Goal: Obtain resource: Download file/media

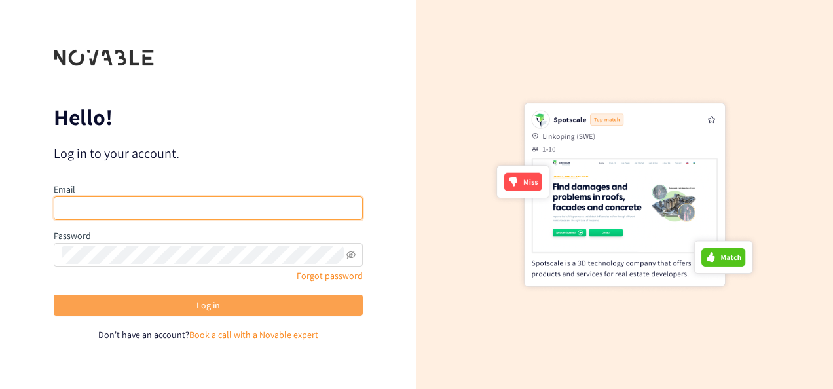
type input "[EMAIL_ADDRESS][DOMAIN_NAME]"
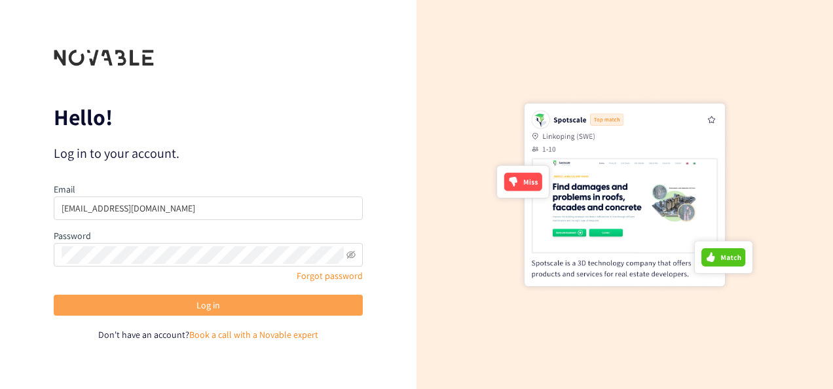
click at [126, 302] on button "Log in" at bounding box center [208, 305] width 309 height 21
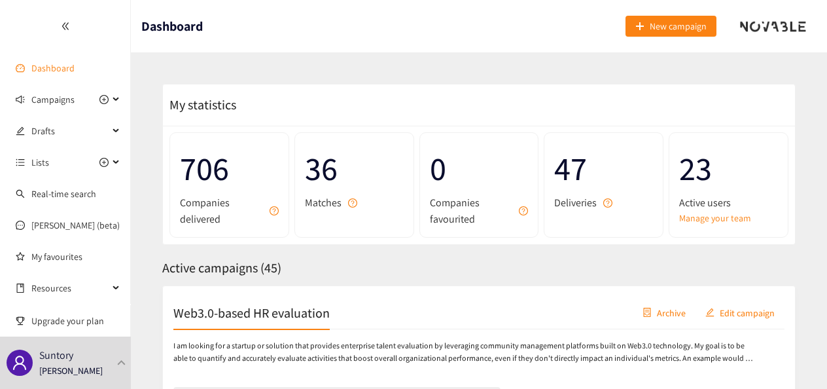
click at [58, 68] on link "Dashboard" at bounding box center [52, 68] width 43 height 12
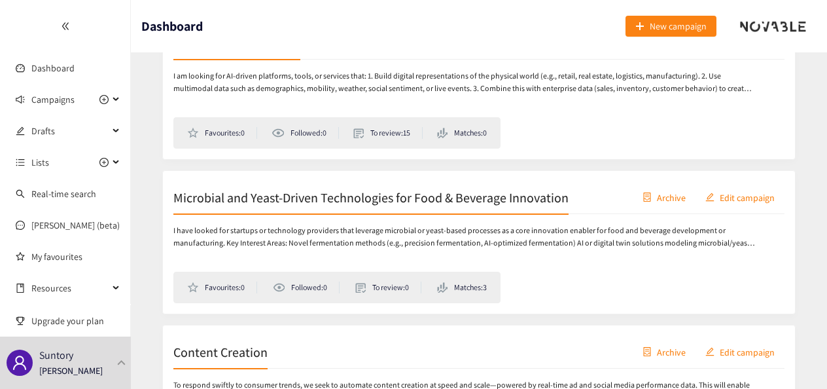
scroll to position [1440, 0]
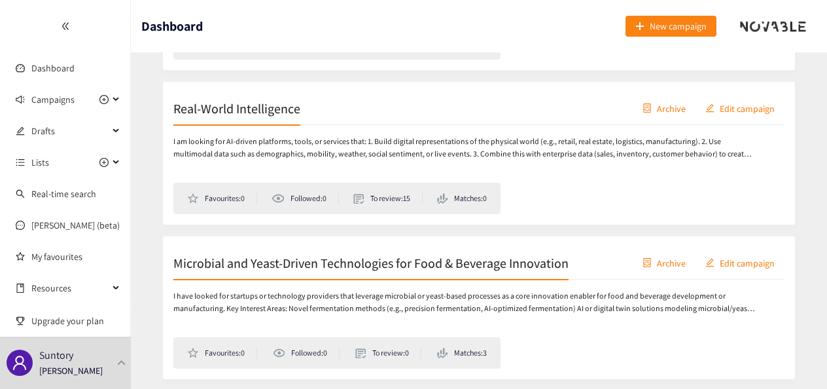
click at [374, 103] on div "Real-World Intelligence Archive Edit campaign" at bounding box center [478, 108] width 611 height 33
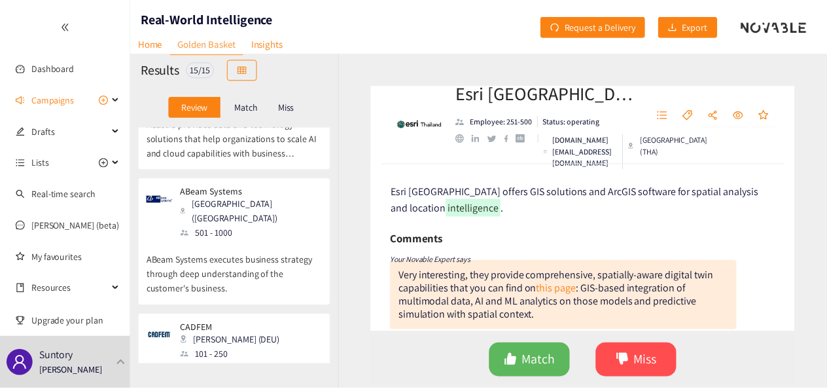
scroll to position [786, 0]
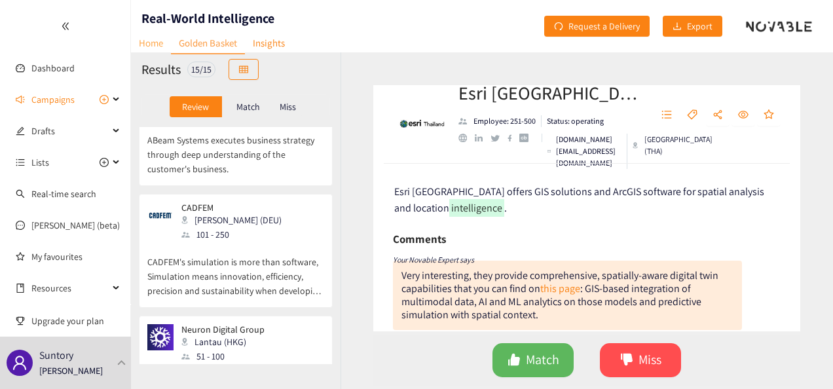
click at [144, 45] on link "Home" at bounding box center [151, 43] width 40 height 20
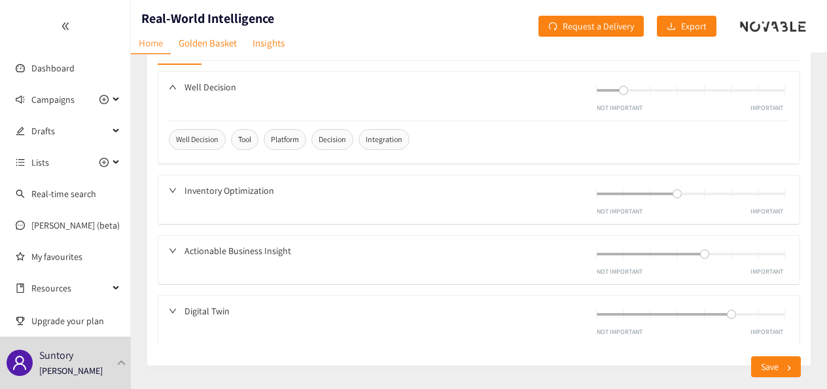
scroll to position [655, 0]
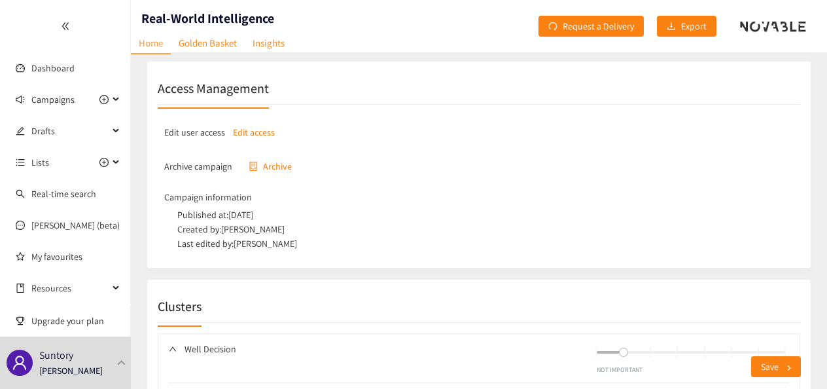
drag, startPoint x: 135, startPoint y: 17, endPoint x: 299, endPoint y: 21, distance: 163.7
click at [299, 21] on header "Real-World Intelligence Home Golden Basket Insights Request a Delivery Export" at bounding box center [479, 26] width 697 height 52
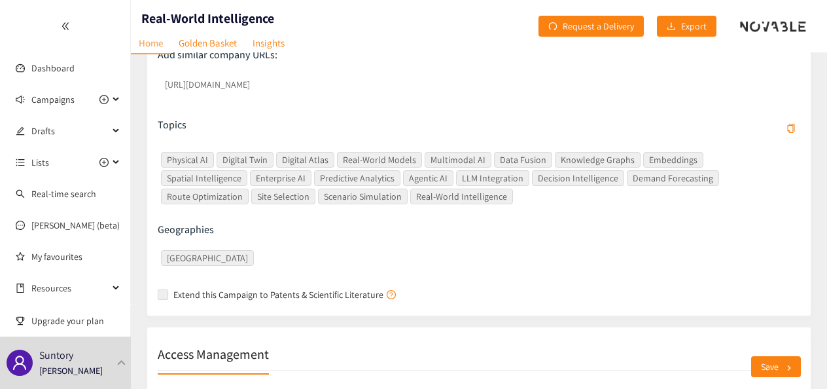
scroll to position [367, 0]
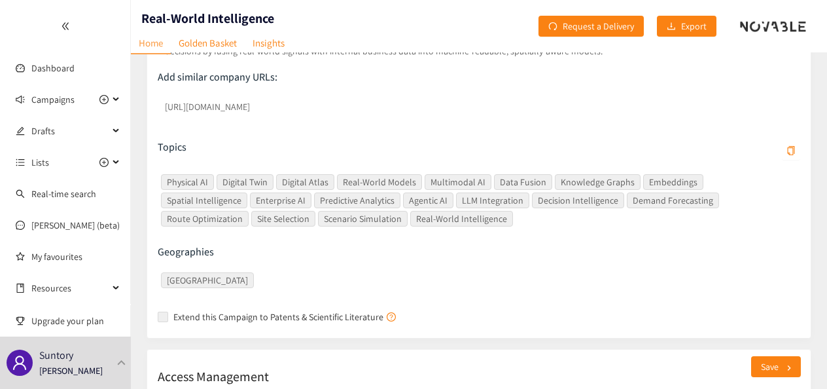
click at [57, 24] on div at bounding box center [65, 26] width 130 height 52
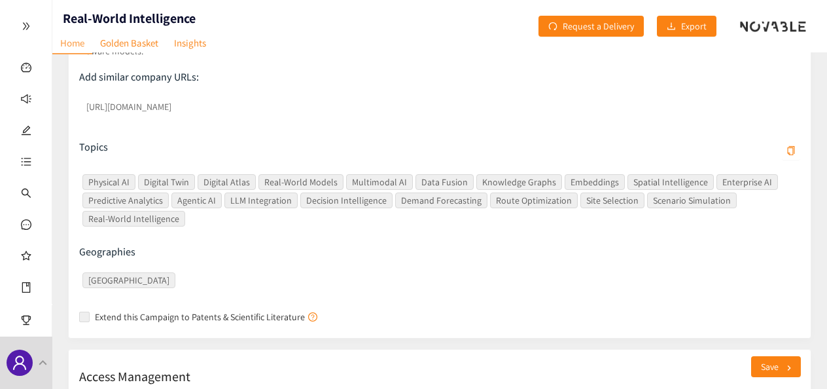
click at [31, 22] on div at bounding box center [26, 26] width 52 height 52
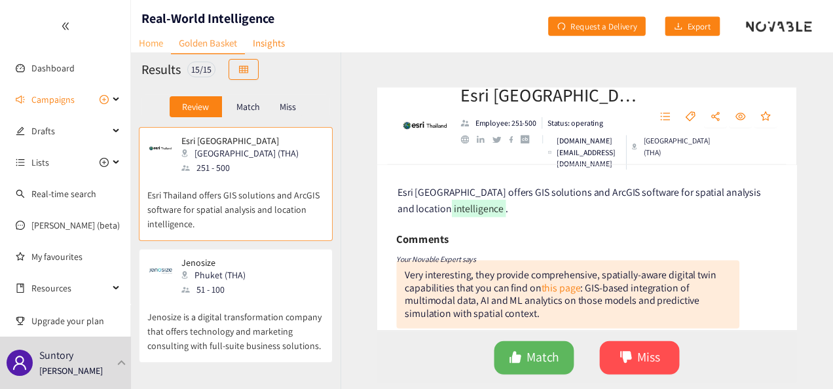
click at [156, 45] on link "Home" at bounding box center [151, 43] width 40 height 20
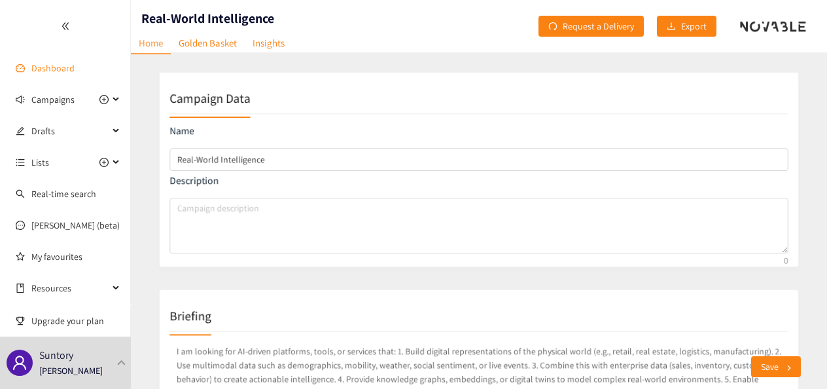
click at [56, 66] on link "Dashboard" at bounding box center [52, 68] width 43 height 12
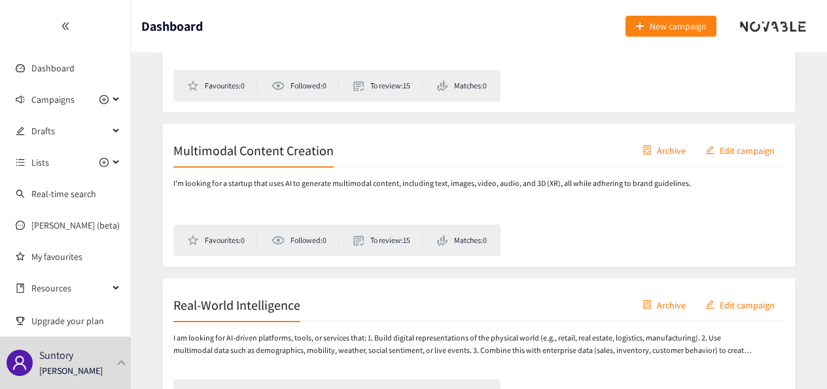
scroll to position [1375, 0]
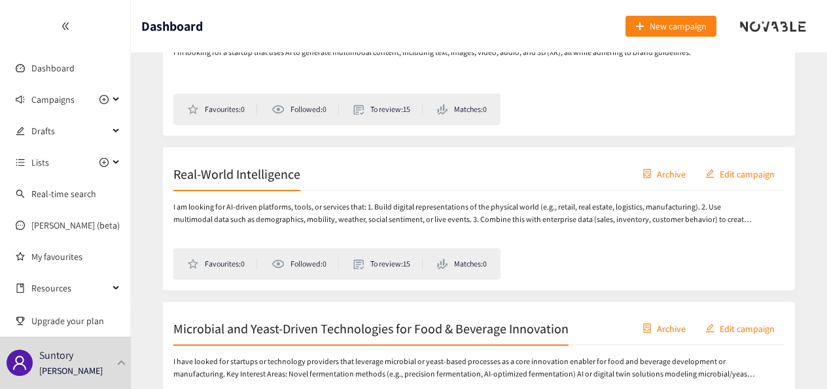
click at [342, 170] on div "Real-World Intelligence Archive Edit campaign" at bounding box center [478, 174] width 611 height 33
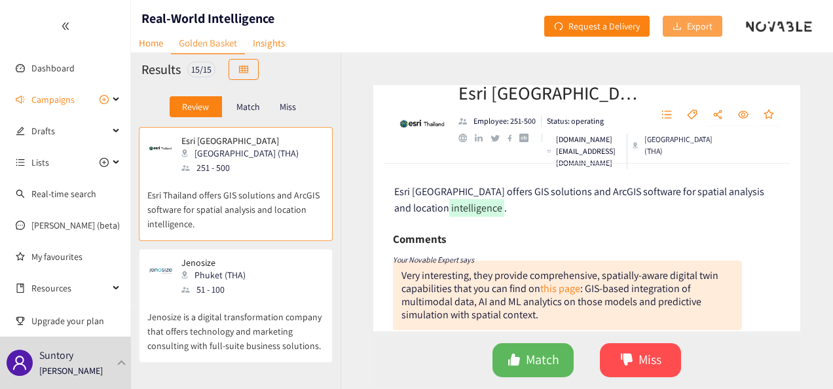
click at [699, 23] on span "Export" at bounding box center [700, 26] width 26 height 14
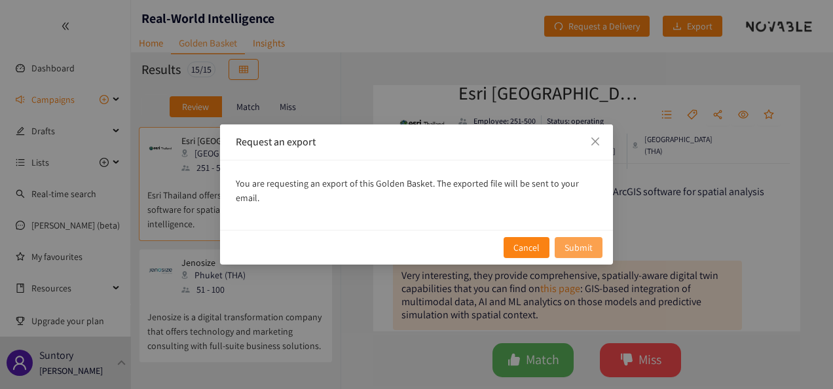
click at [592, 244] on button "Submit" at bounding box center [578, 247] width 48 height 21
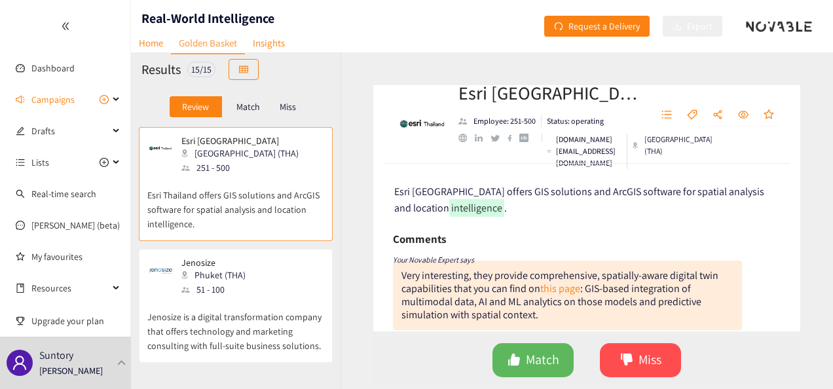
click at [65, 24] on icon "double-left" at bounding box center [65, 26] width 9 height 9
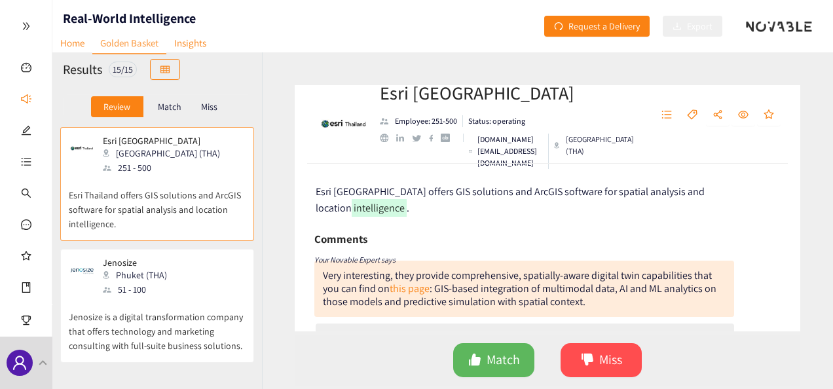
click at [29, 27] on icon "double-right" at bounding box center [26, 26] width 9 height 9
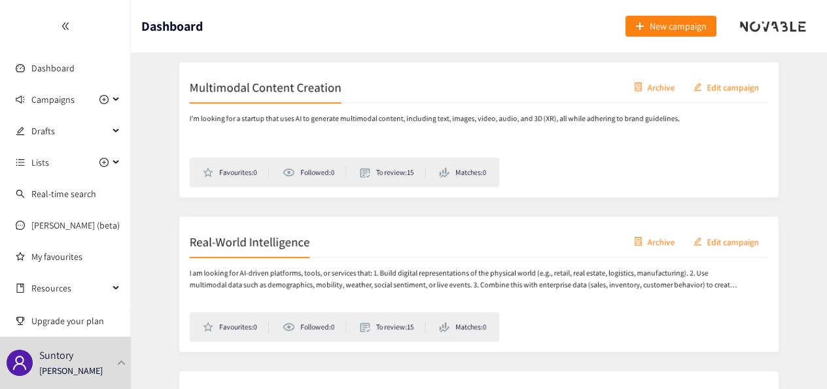
scroll to position [1244, 0]
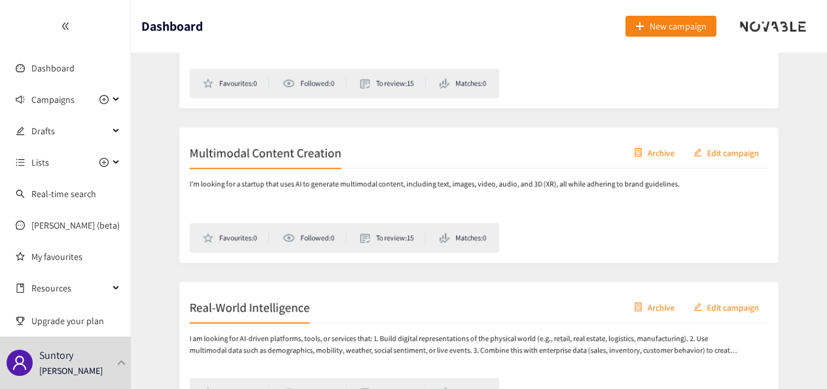
click at [371, 144] on div "Multimodal Content Creation Archive Edit campaign" at bounding box center [478, 150] width 611 height 33
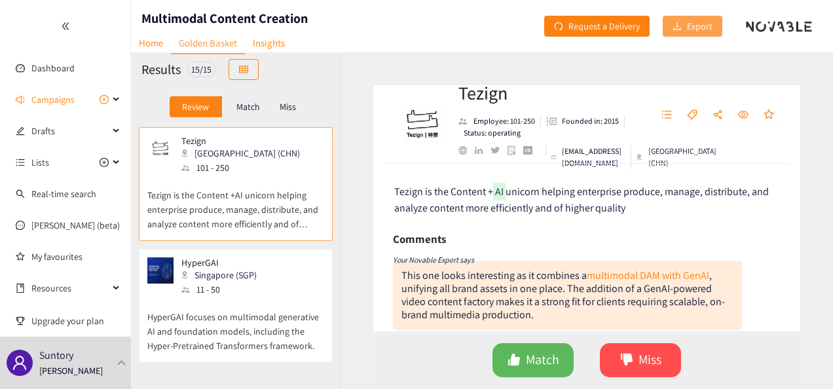
click at [685, 31] on button "Export" at bounding box center [693, 26] width 60 height 21
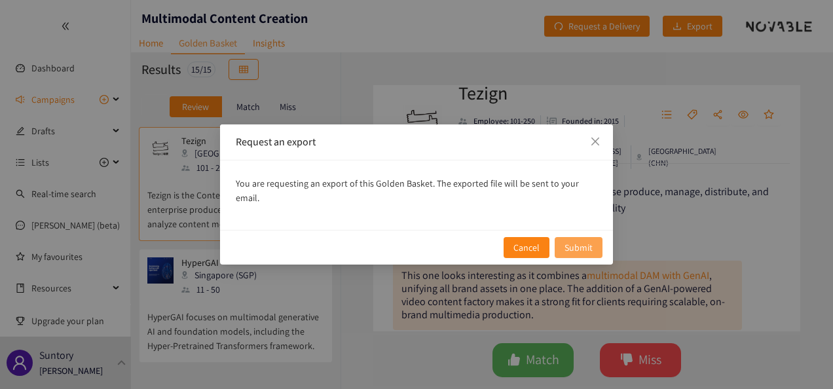
click at [580, 241] on span "Submit" at bounding box center [578, 247] width 28 height 14
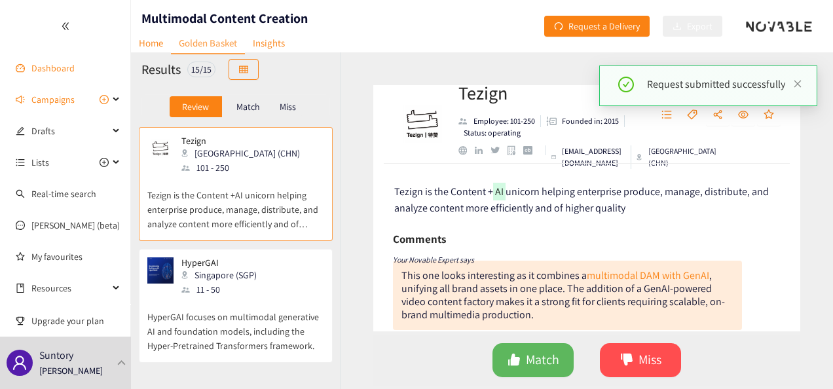
click at [63, 67] on link "Dashboard" at bounding box center [52, 68] width 43 height 12
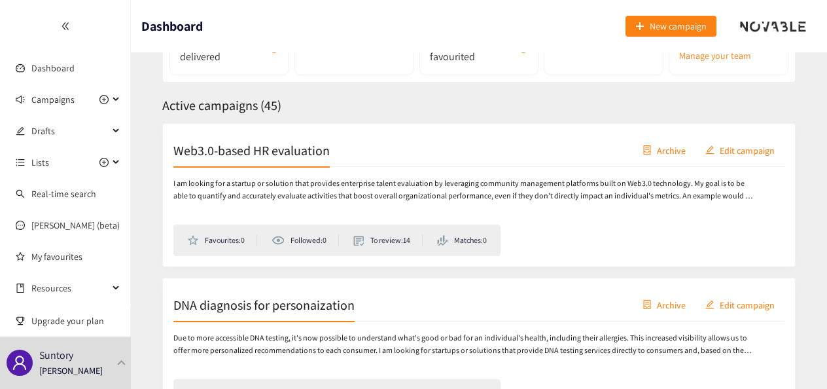
scroll to position [327, 0]
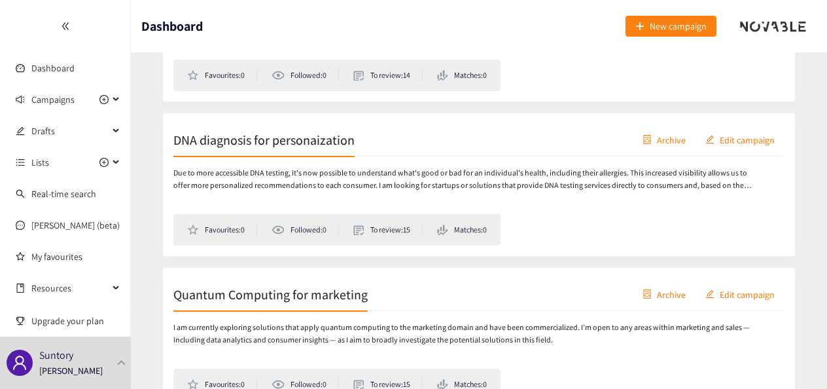
click at [383, 9] on header "Dashboard New campaign" at bounding box center [479, 26] width 697 height 52
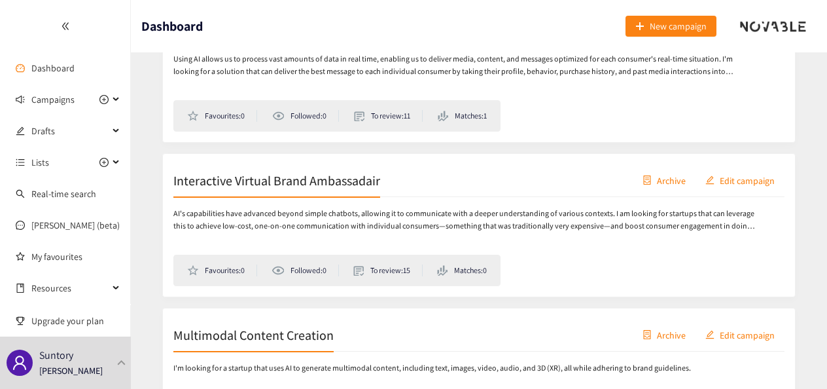
scroll to position [1047, 0]
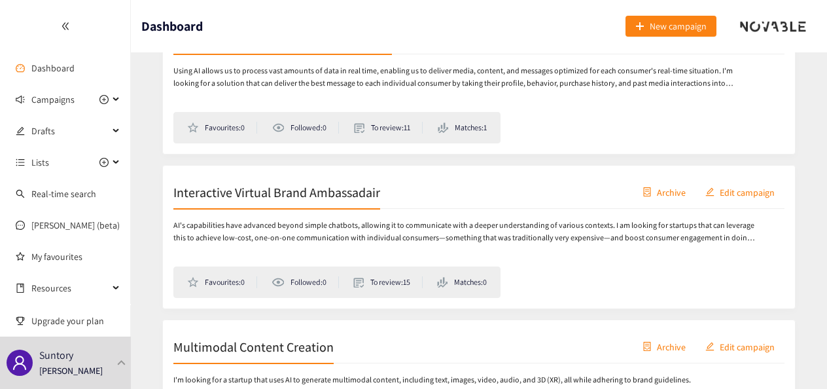
click at [465, 185] on div "Interactive Virtual Brand Ambassadair Archive Edit campaign" at bounding box center [478, 192] width 611 height 33
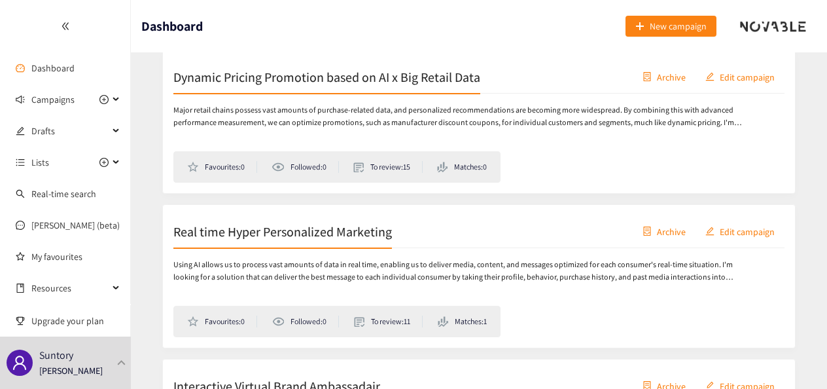
scroll to position [851, 0]
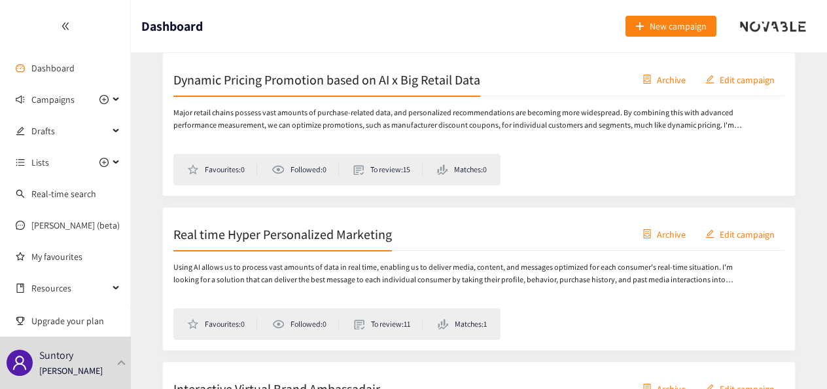
click at [414, 231] on div "Real time Hyper Personalized Marketing Archive Edit campaign" at bounding box center [478, 234] width 611 height 33
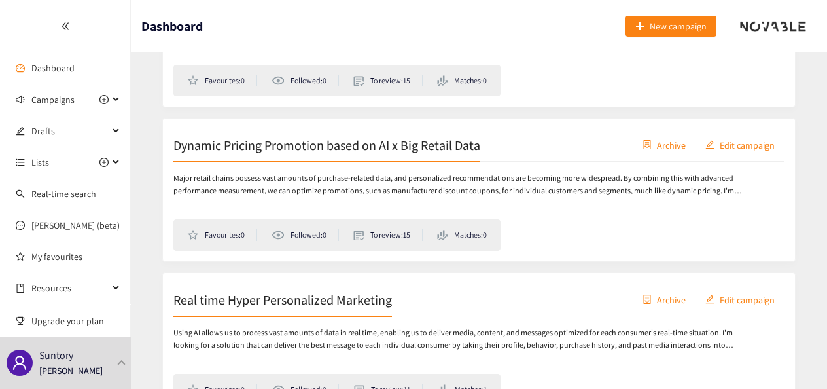
click at [346, 137] on h2 "Dynamic Pricing Promotion based on AI x Big Retail Data" at bounding box center [326, 145] width 307 height 18
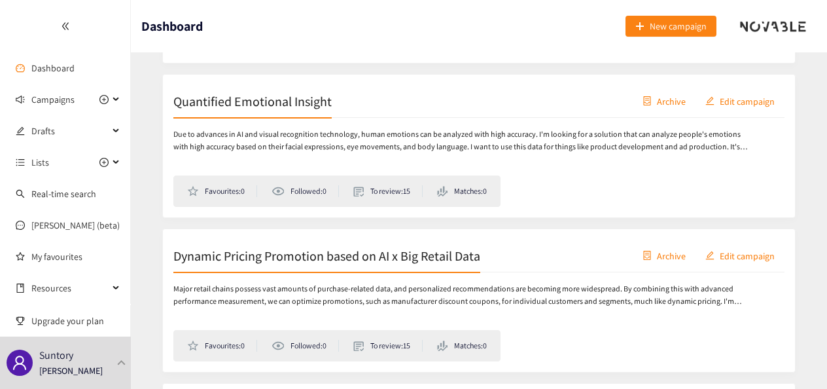
scroll to position [655, 0]
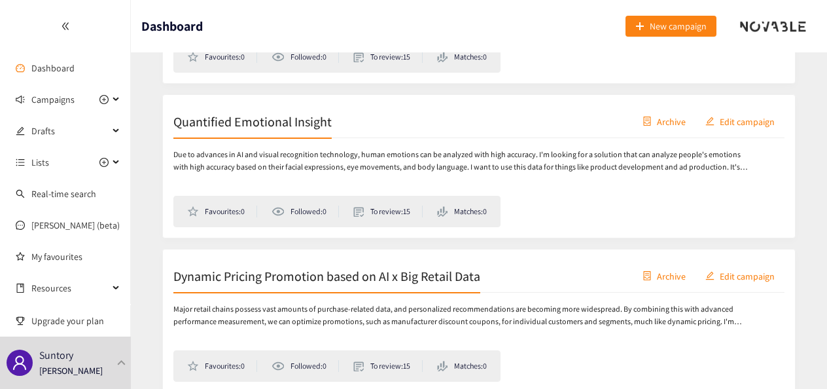
click at [416, 117] on div "Quantified Emotional Insight Archive Edit campaign" at bounding box center [478, 121] width 611 height 33
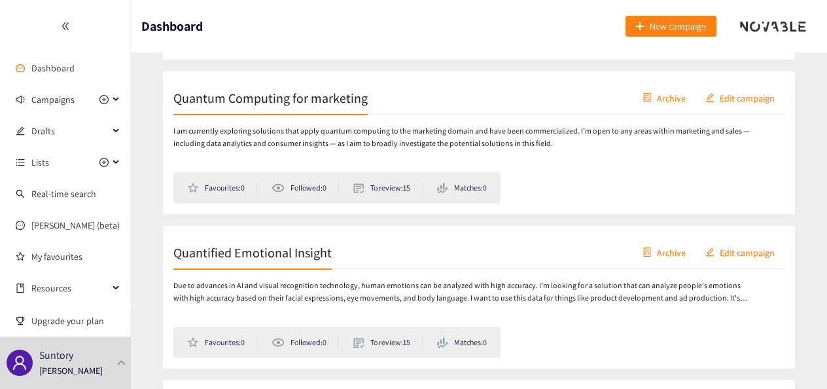
scroll to position [458, 0]
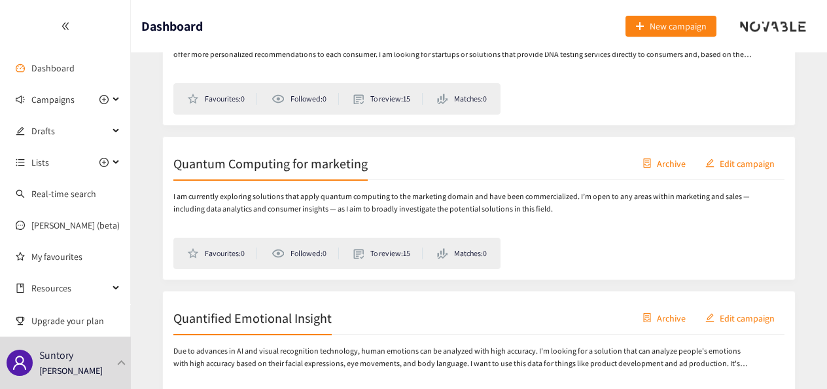
click at [414, 153] on div "Quantum Computing for marketing Archive Edit campaign" at bounding box center [478, 163] width 611 height 33
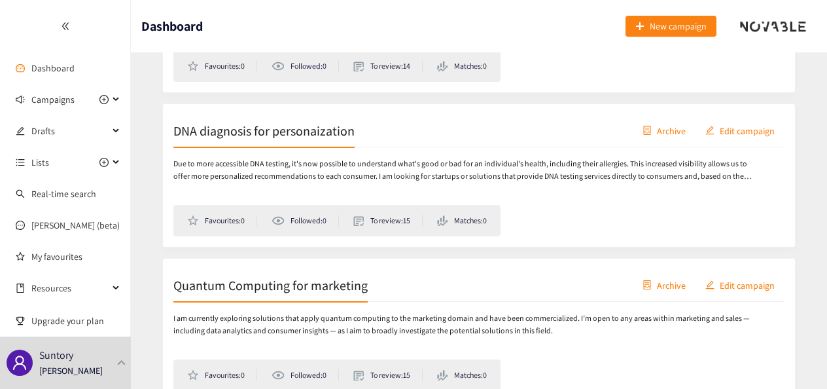
scroll to position [327, 0]
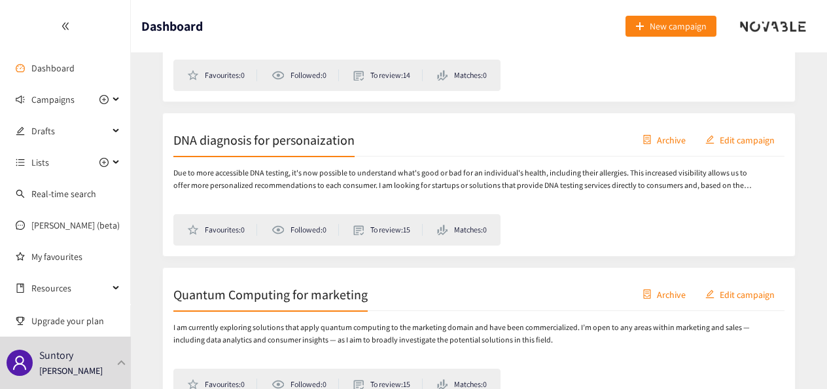
click at [424, 136] on div "DNA diagnosis for personaization Archive Edit campaign" at bounding box center [478, 140] width 611 height 33
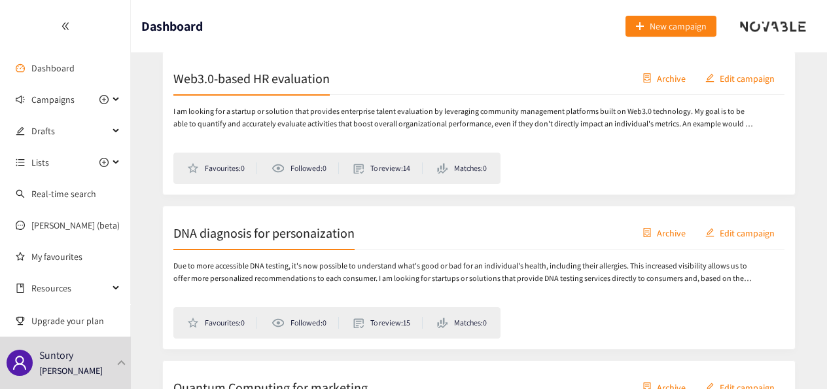
scroll to position [131, 0]
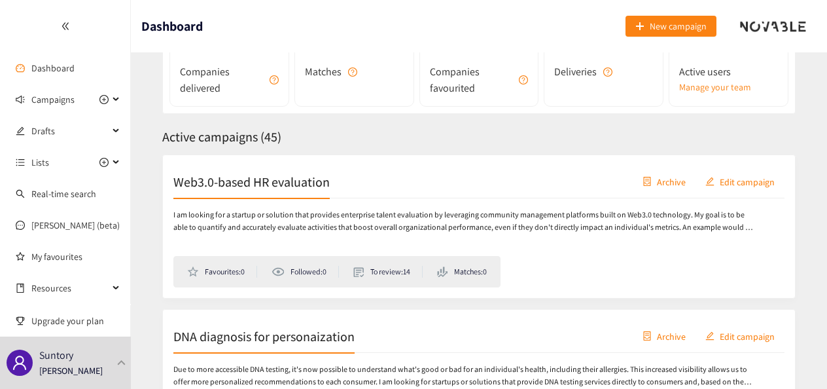
click at [377, 170] on div "Web3.0-based HR evaluation Archive Edit campaign" at bounding box center [478, 182] width 611 height 33
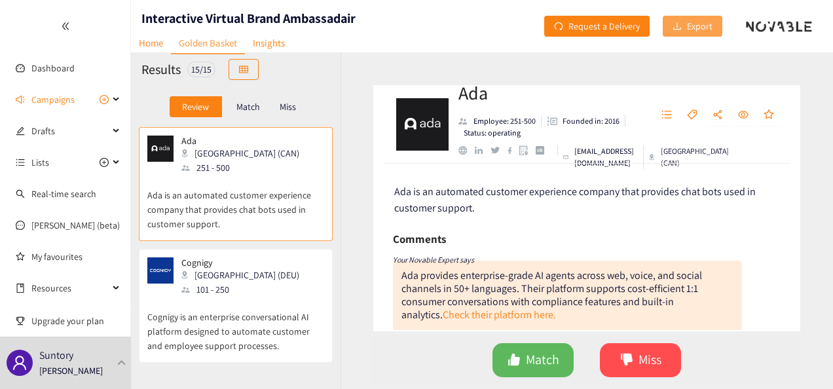
click at [711, 17] on button "Export" at bounding box center [693, 26] width 60 height 21
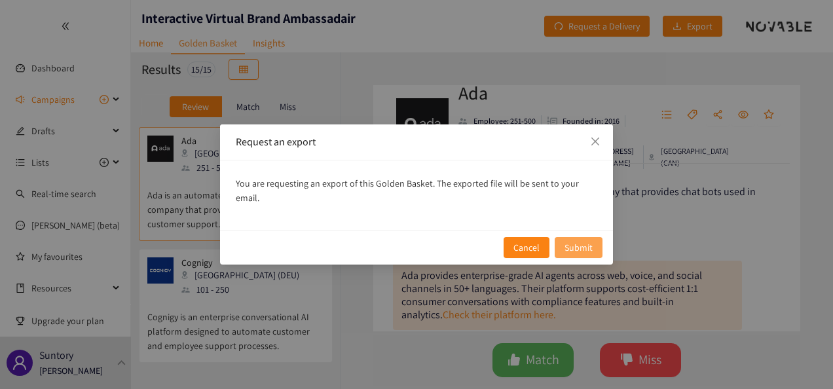
click at [585, 242] on span "Submit" at bounding box center [578, 247] width 28 height 14
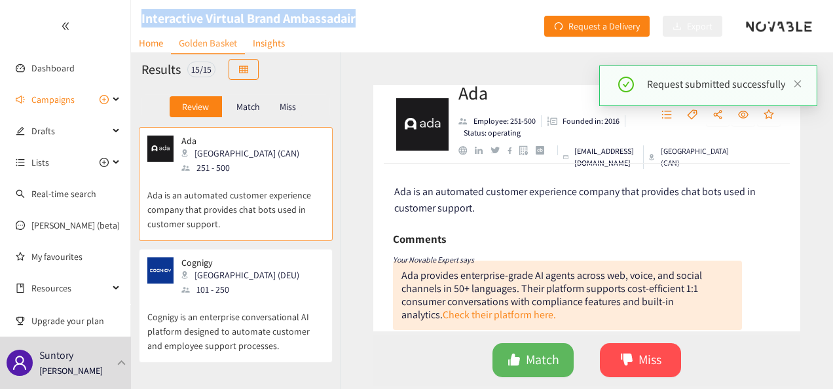
drag, startPoint x: 139, startPoint y: 14, endPoint x: 372, endPoint y: 15, distance: 233.1
click at [372, 15] on header "Interactive Virtual Brand Ambassadair Home Golden Basket Insights Request a Del…" at bounding box center [482, 26] width 702 height 52
copy h1 "Interactive Virtual Brand Ambassadair"
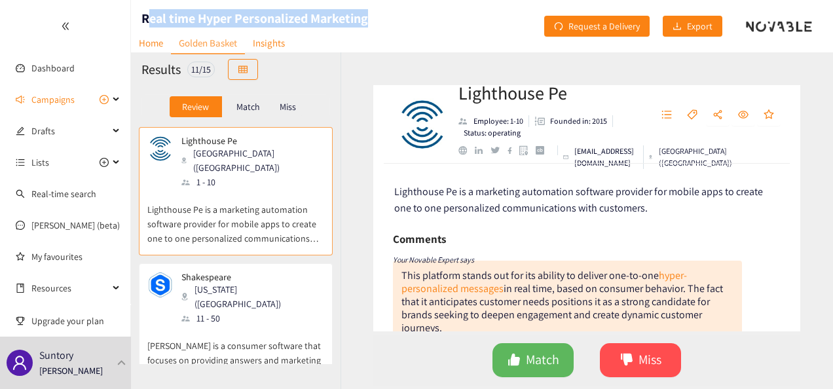
drag, startPoint x: 391, startPoint y: 14, endPoint x: 145, endPoint y: 16, distance: 245.5
click at [145, 16] on header "Real time Hyper Personalized Marketing Home Golden Basket Insights Request a De…" at bounding box center [482, 26] width 702 height 52
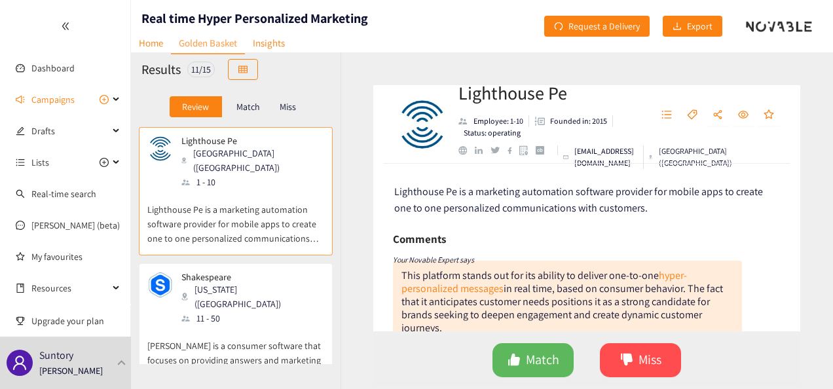
click at [144, 14] on h1 "Real time Hyper Personalized Marketing" at bounding box center [254, 18] width 227 height 18
drag, startPoint x: 137, startPoint y: 17, endPoint x: 324, endPoint y: 14, distance: 186.6
click at [324, 14] on header "Real time Hyper Personalized Marketing Home Golden Basket Insights Request a De…" at bounding box center [482, 26] width 702 height 52
click at [692, 31] on span "Export" at bounding box center [700, 26] width 26 height 14
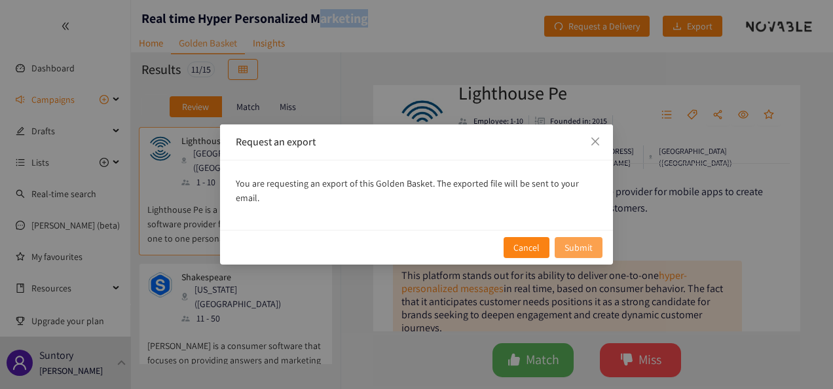
click at [571, 241] on span "Submit" at bounding box center [578, 247] width 28 height 14
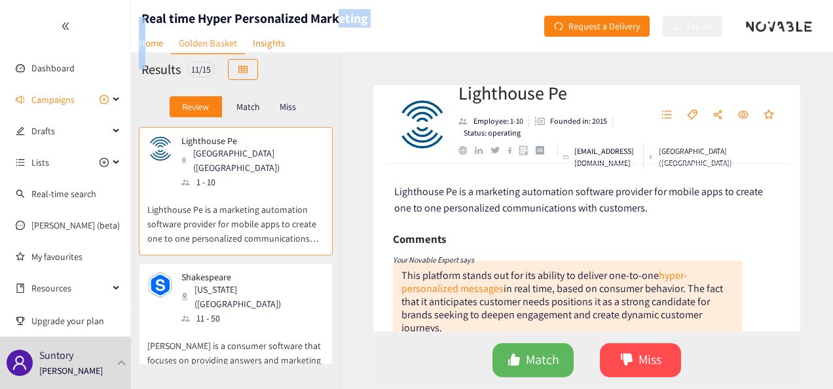
drag, startPoint x: 143, startPoint y: 18, endPoint x: 343, endPoint y: 10, distance: 200.5
click at [343, 10] on header "Real time Hyper Personalized Marketing Home Golden Basket Insights Request a De…" at bounding box center [482, 26] width 702 height 52
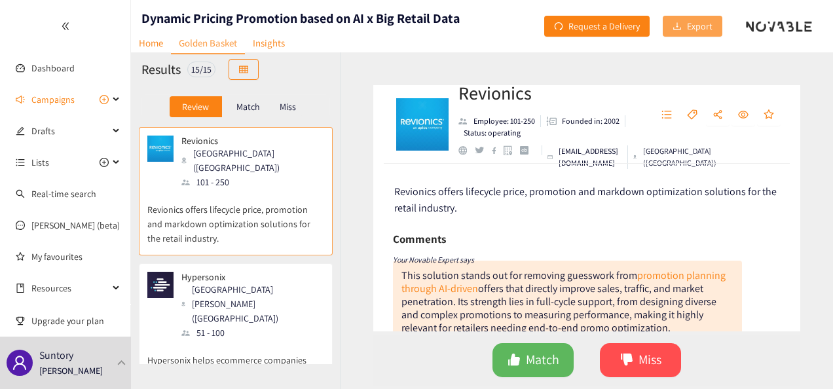
click at [704, 22] on span "Export" at bounding box center [700, 26] width 26 height 14
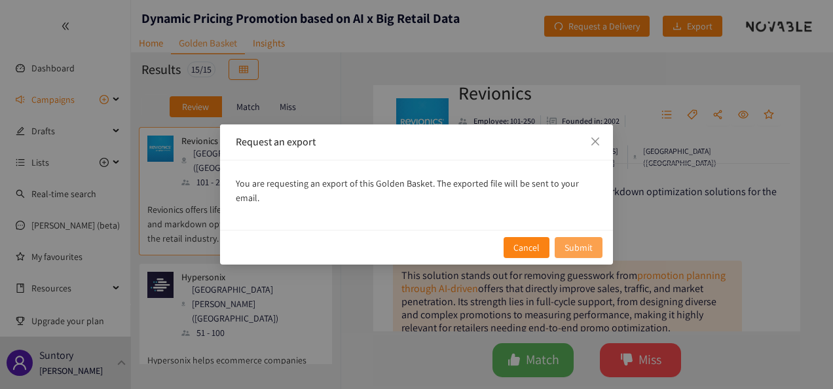
click at [592, 240] on span "Submit" at bounding box center [578, 247] width 28 height 14
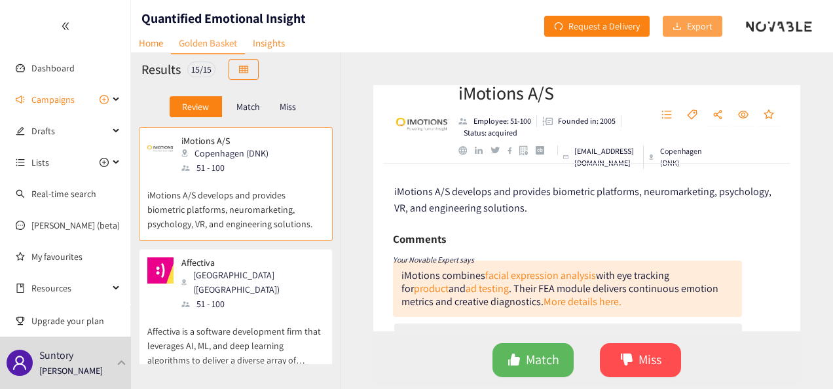
click at [696, 27] on span "Export" at bounding box center [700, 26] width 26 height 14
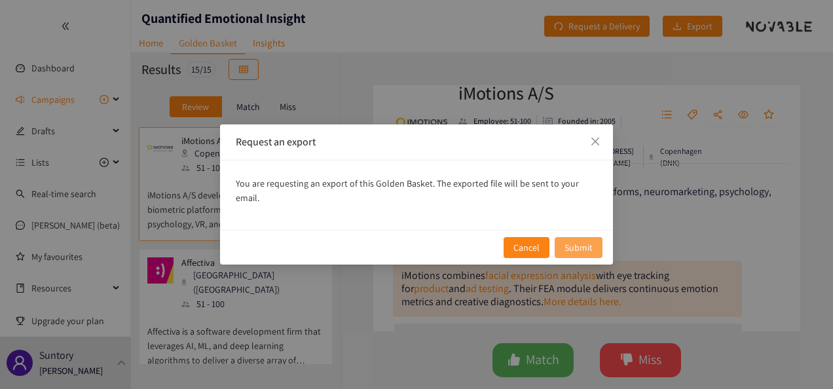
click at [575, 242] on span "Submit" at bounding box center [578, 247] width 28 height 14
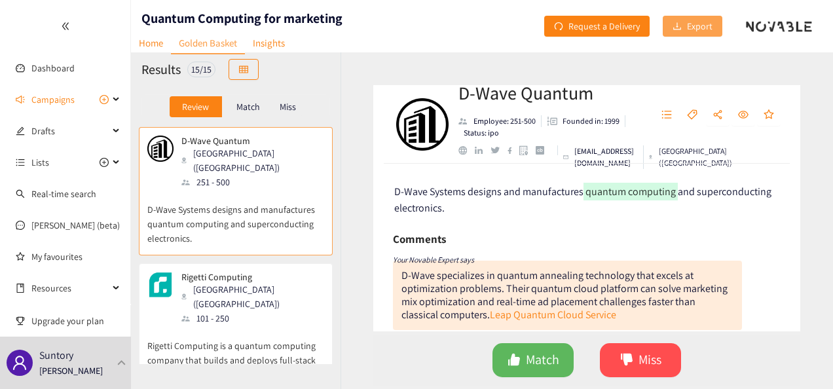
click at [710, 24] on span "Export" at bounding box center [700, 26] width 26 height 14
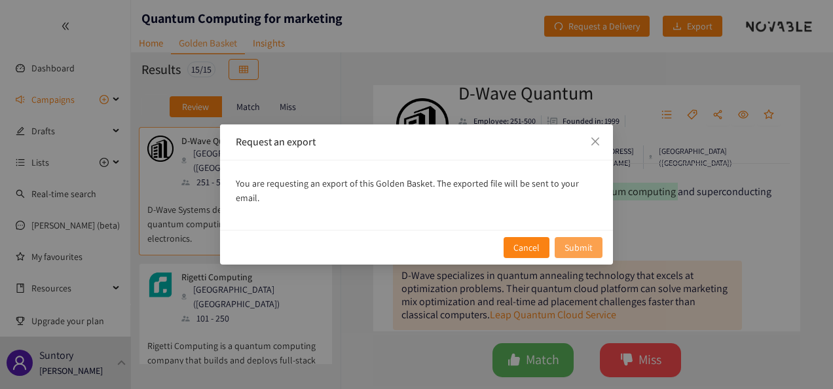
click at [572, 240] on span "Submit" at bounding box center [578, 247] width 28 height 14
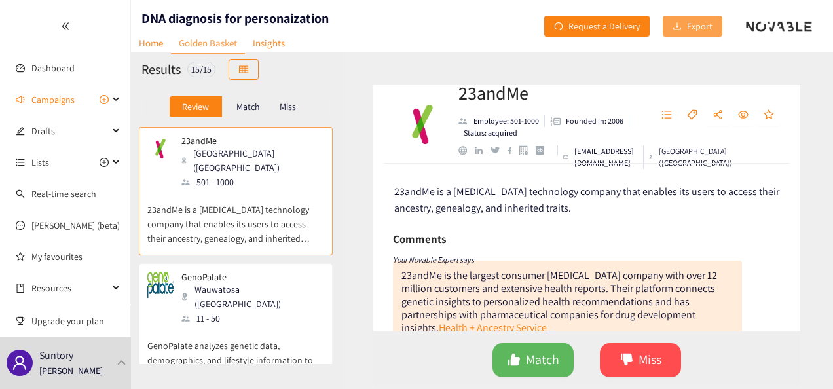
click at [689, 28] on span "Export" at bounding box center [700, 26] width 26 height 14
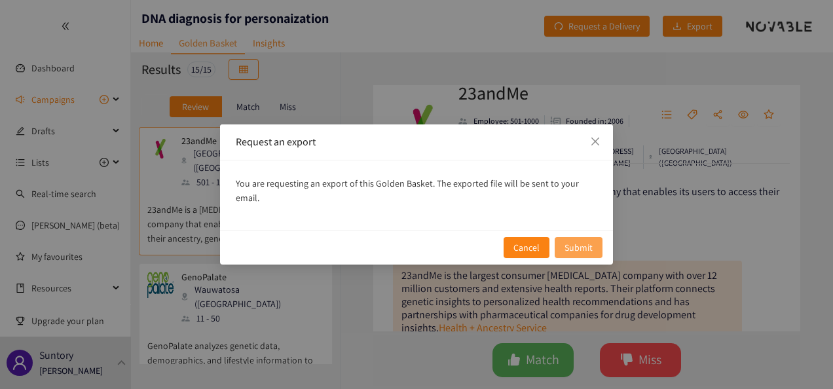
click at [591, 241] on span "Submit" at bounding box center [578, 247] width 28 height 14
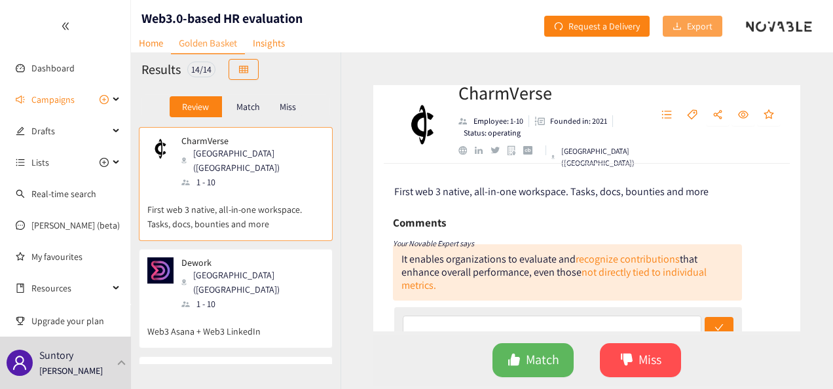
click at [691, 29] on span "Export" at bounding box center [700, 26] width 26 height 14
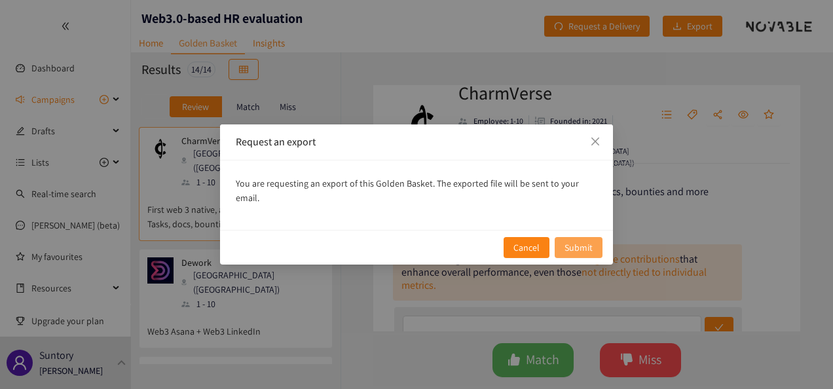
click at [583, 237] on button "Submit" at bounding box center [578, 247] width 48 height 21
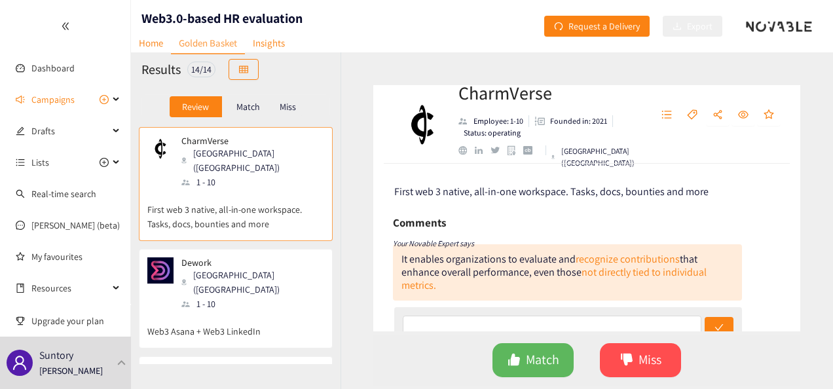
click at [58, 26] on div at bounding box center [65, 26] width 130 height 52
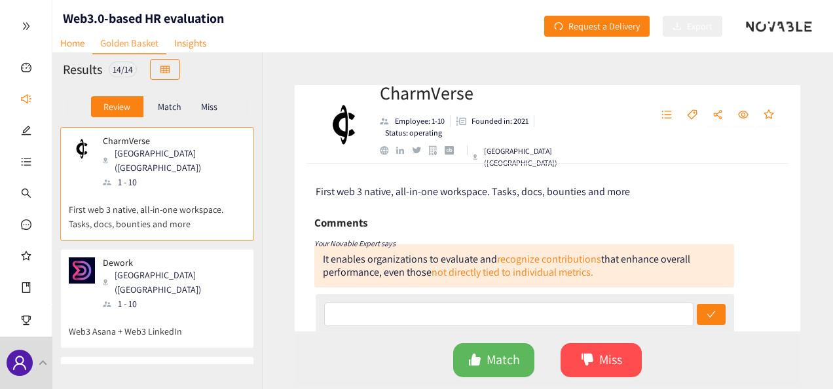
click at [26, 23] on icon "double-right" at bounding box center [25, 26] width 7 height 7
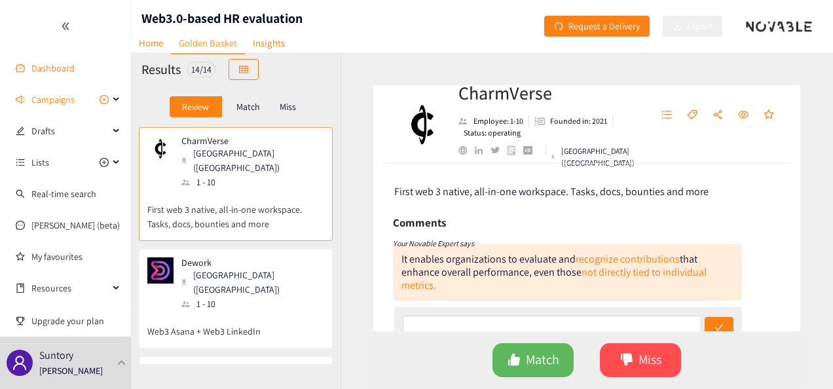
click at [37, 68] on link "Dashboard" at bounding box center [52, 68] width 43 height 12
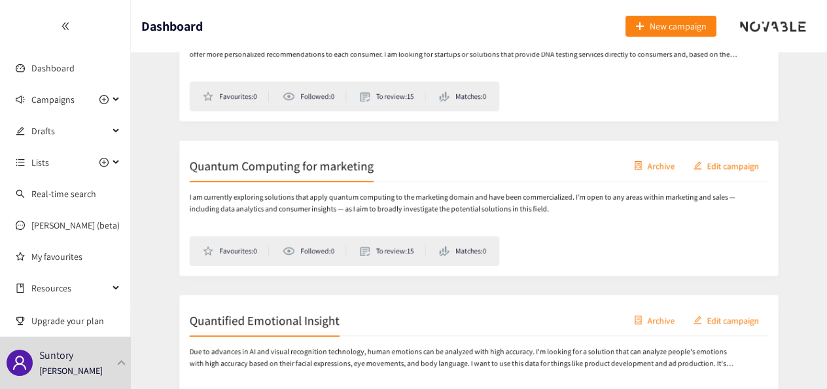
scroll to position [524, 0]
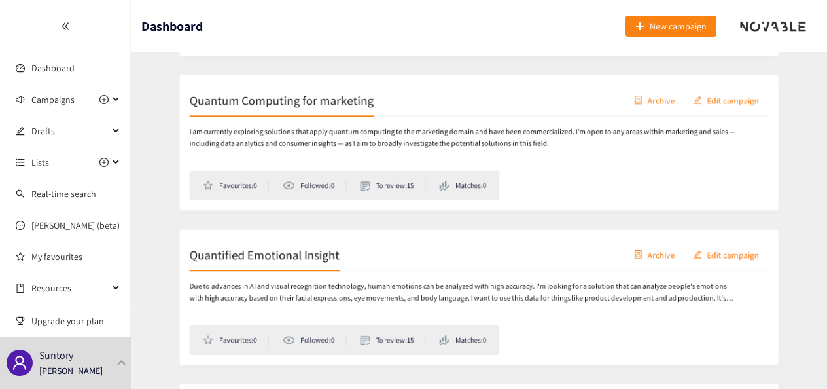
click at [384, 251] on div "Quantified Emotional Insight Archive Edit campaign" at bounding box center [478, 252] width 611 height 33
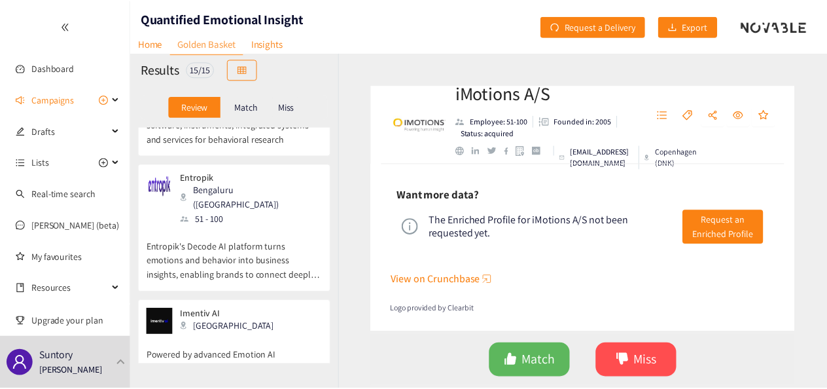
scroll to position [655, 0]
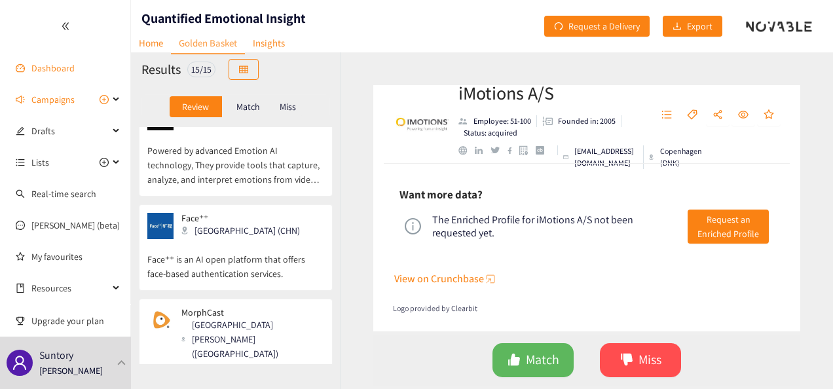
click at [46, 69] on link "Dashboard" at bounding box center [52, 68] width 43 height 12
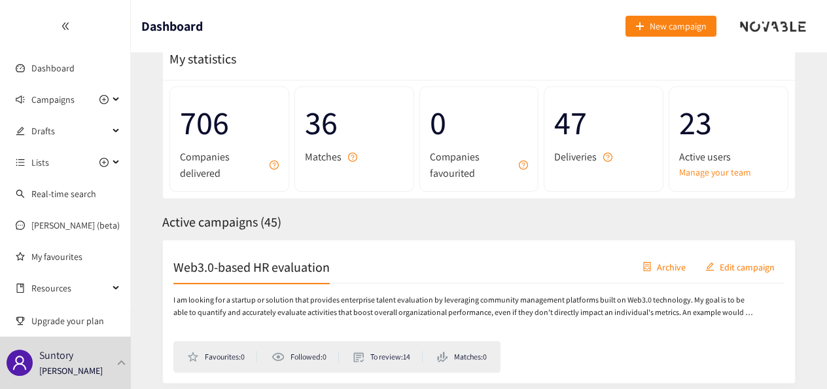
scroll to position [65, 0]
